Goal: Find contact information: Find contact information

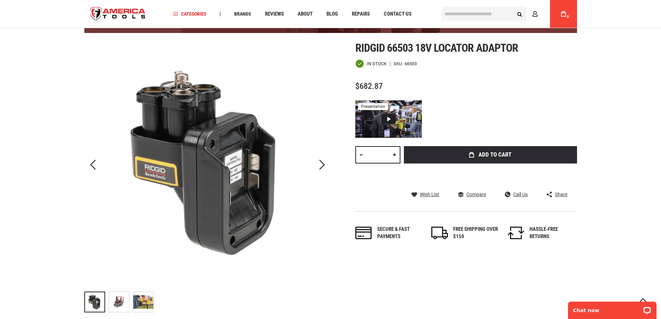
scroll to position [92, 0]
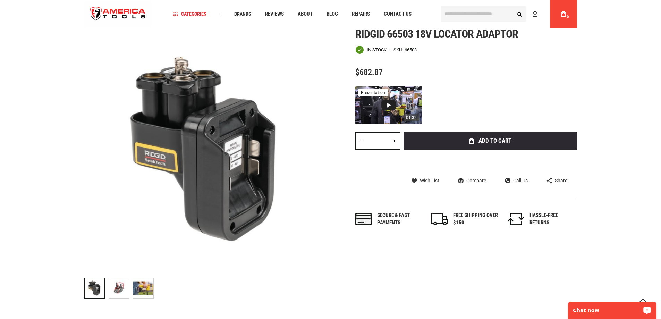
click at [396, 105] on div "01:32 presentation" at bounding box center [388, 104] width 67 height 37
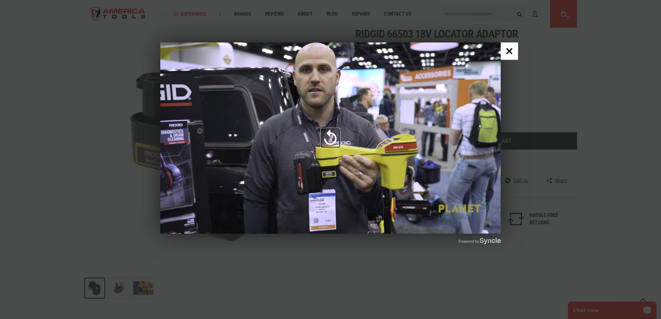
click at [347, 182] on div "Popup with video player" at bounding box center [330, 137] width 340 height 191
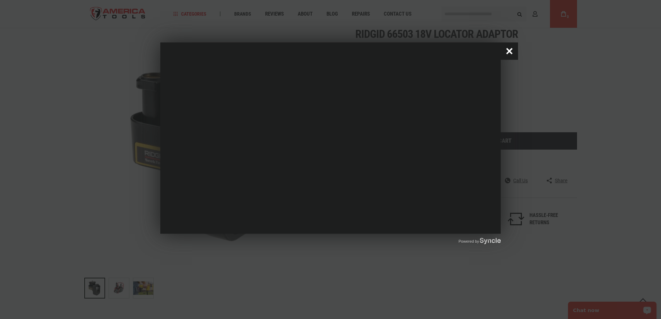
click at [506, 48] on button "Close popup window" at bounding box center [509, 50] width 17 height 17
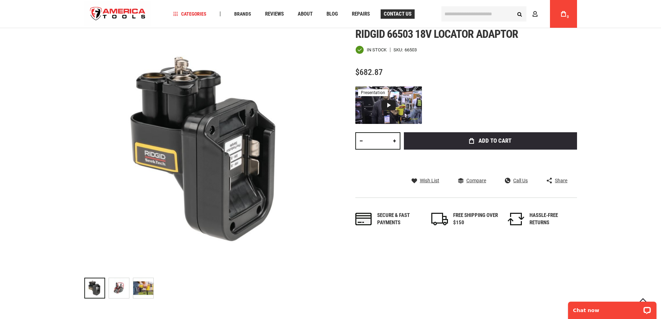
click at [402, 11] on span "Contact Us" at bounding box center [398, 13] width 28 height 5
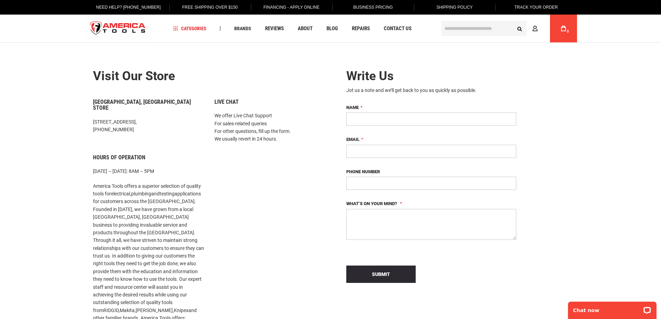
scroll to position [42, 0]
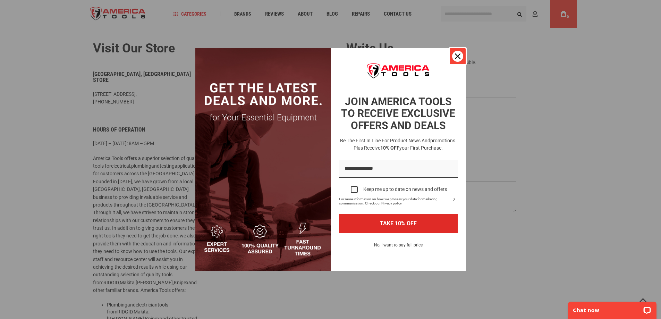
click at [460, 57] on icon "close icon" at bounding box center [458, 56] width 6 height 6
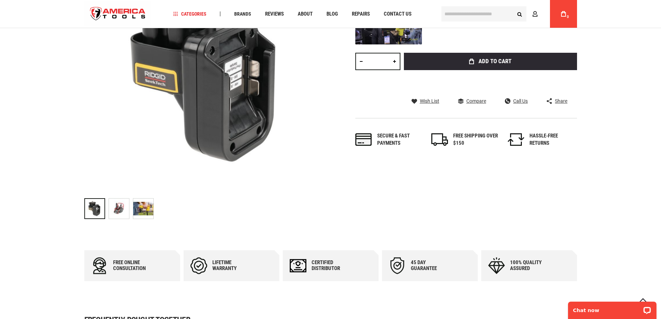
scroll to position [204, 0]
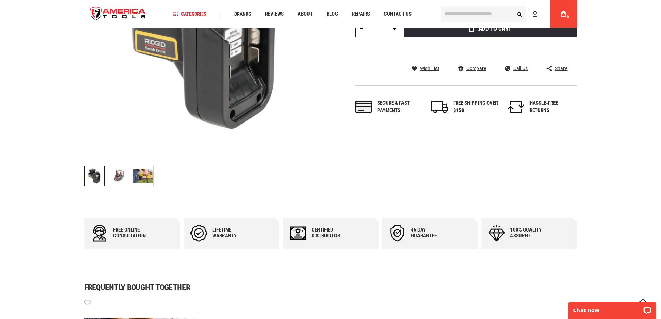
drag, startPoint x: 657, startPoint y: 310, endPoint x: 983, endPoint y: 460, distance: 358.4
click at [657, 310] on div "Chat now" at bounding box center [611, 308] width 97 height 22
